Goal: Check status

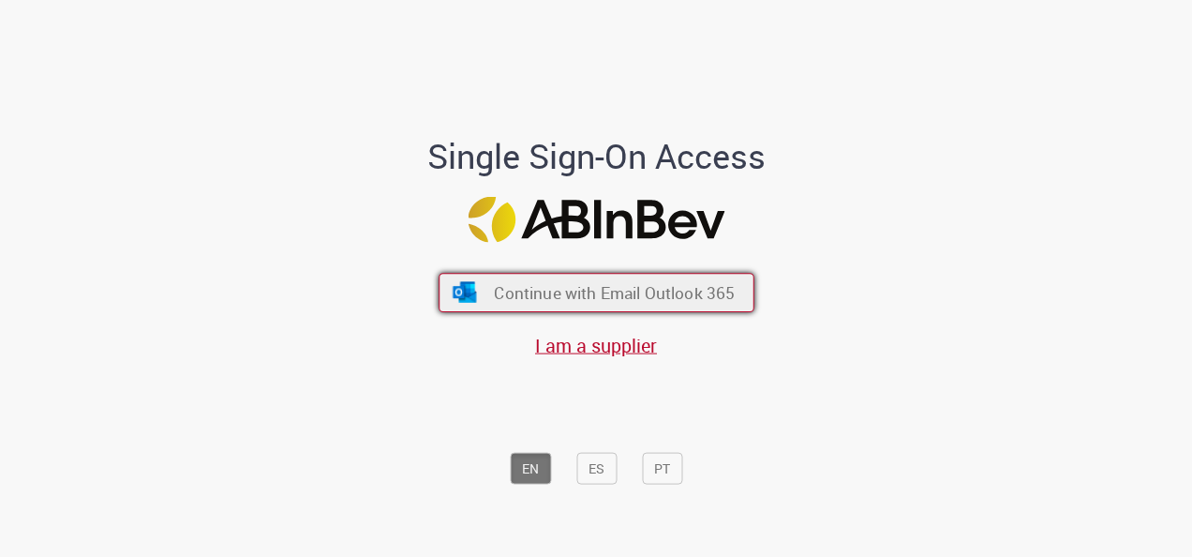
click at [622, 287] on span "Continue with Email Outlook 365" at bounding box center [614, 293] width 241 height 22
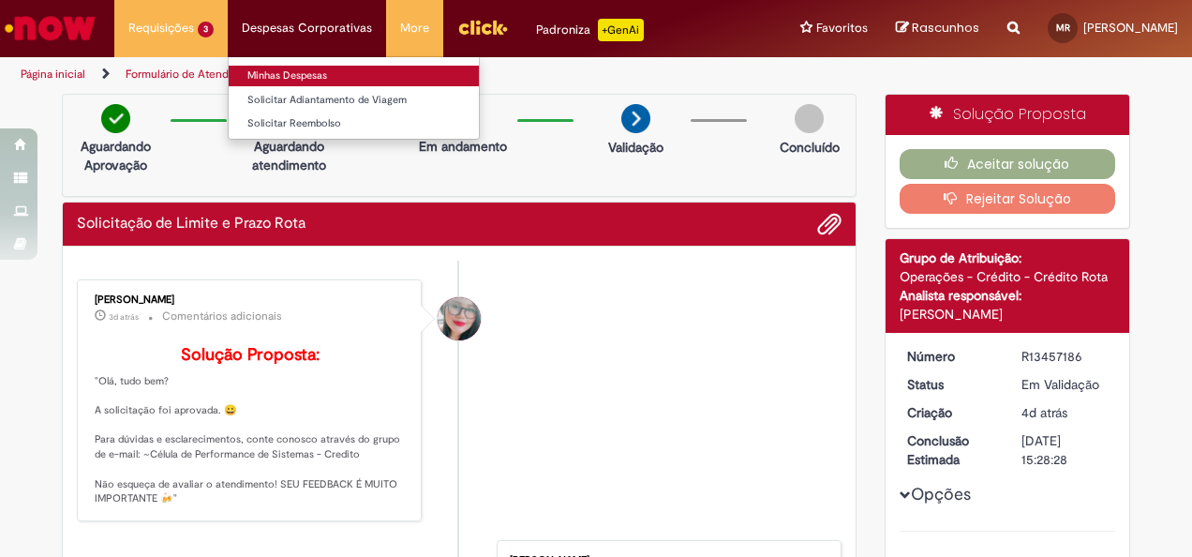
click at [329, 81] on link "Minhas Despesas" at bounding box center [354, 76] width 250 height 21
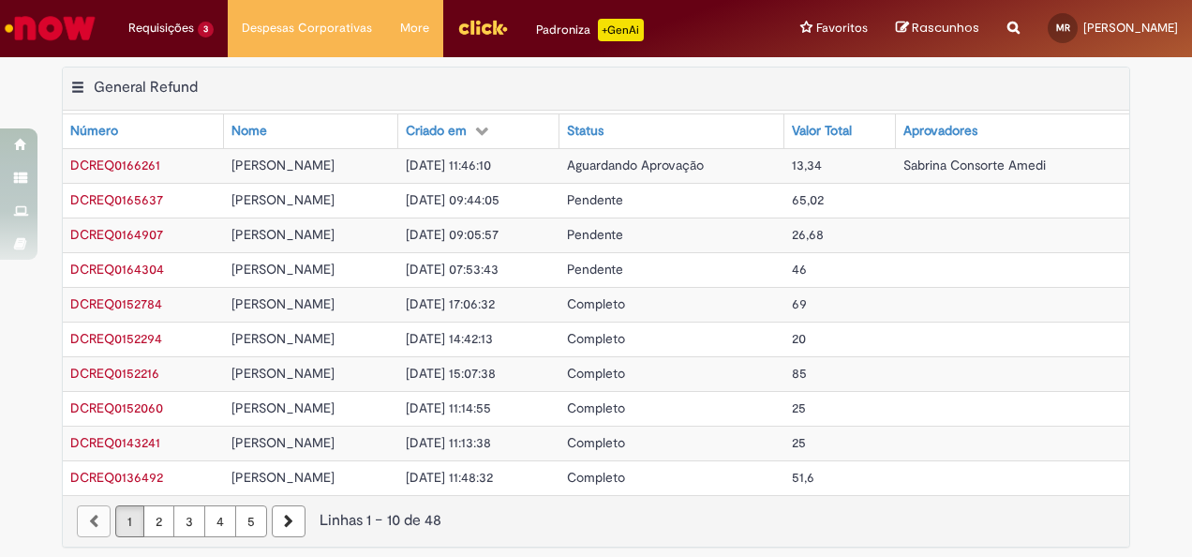
click at [784, 194] on td "Pendente" at bounding box center [671, 200] width 225 height 35
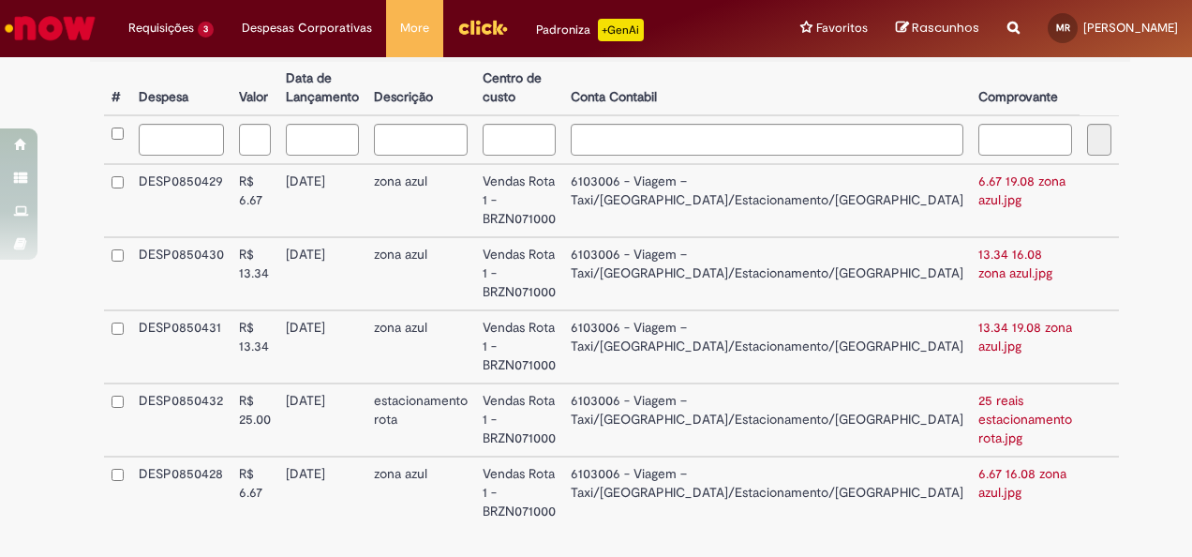
scroll to position [652, 0]
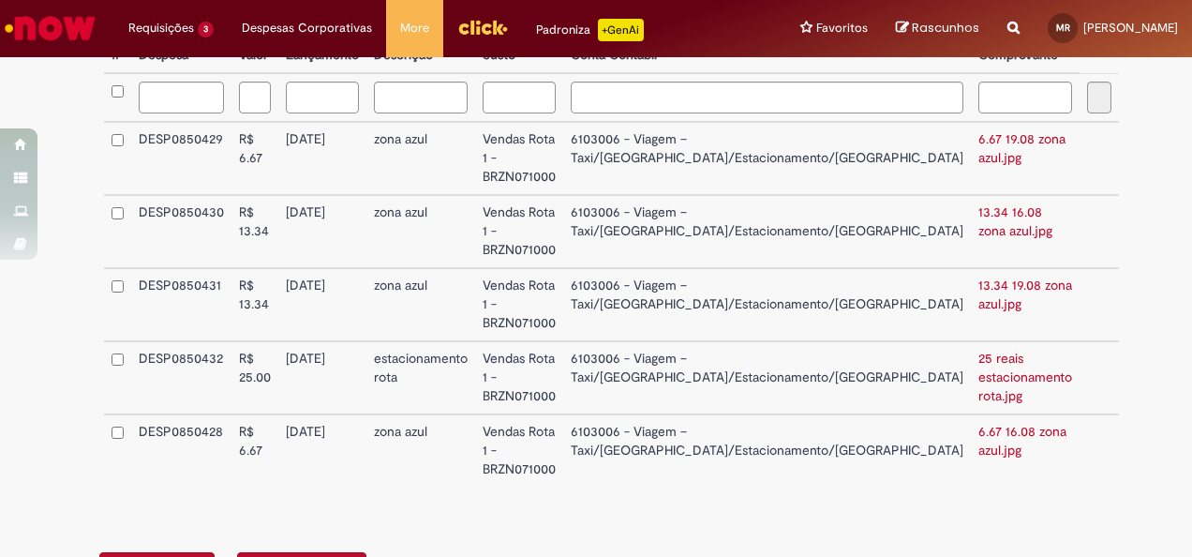
click at [978, 155] on link "6.67 19.08 zona azul.jpg" at bounding box center [1021, 148] width 87 height 36
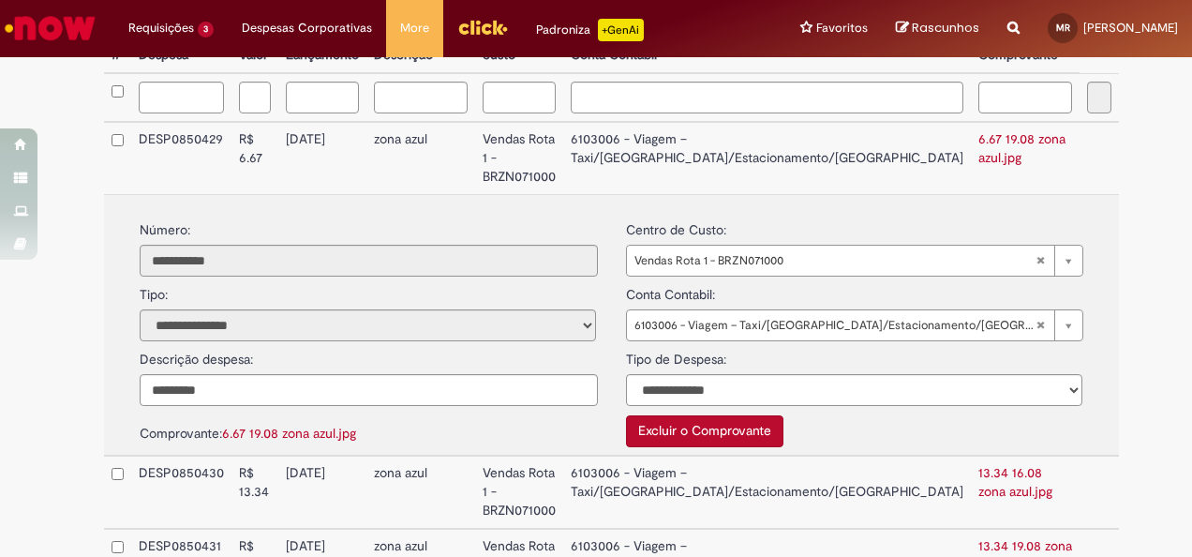
click at [1154, 201] on div "**********" at bounding box center [596, 150] width 1192 height 1472
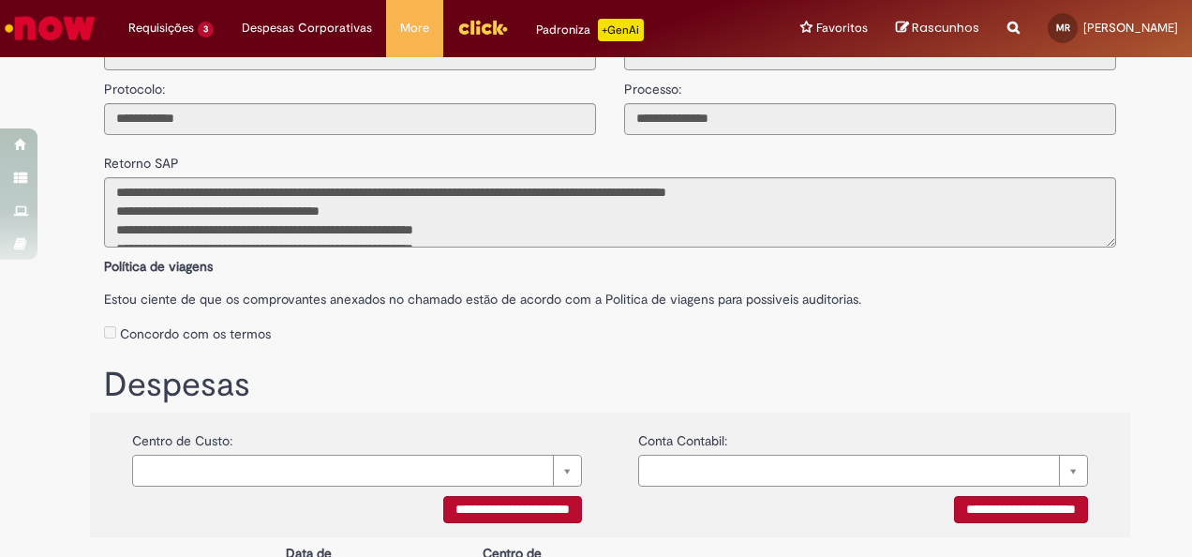
scroll to position [0, 0]
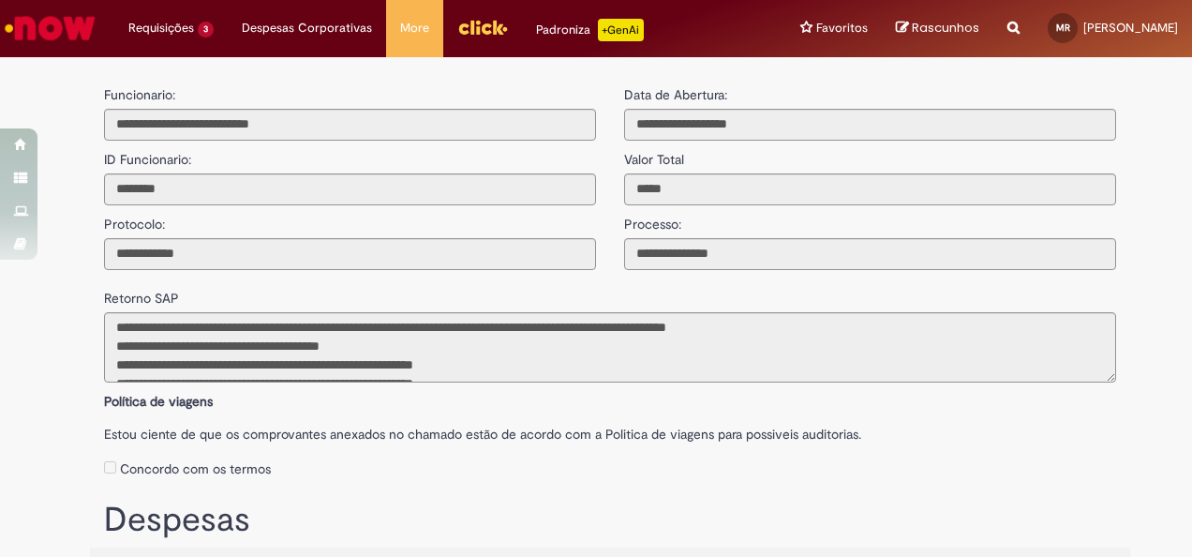
click at [39, 24] on img "Ir para a Homepage" at bounding box center [50, 27] width 97 height 37
